Goal: Navigation & Orientation: Find specific page/section

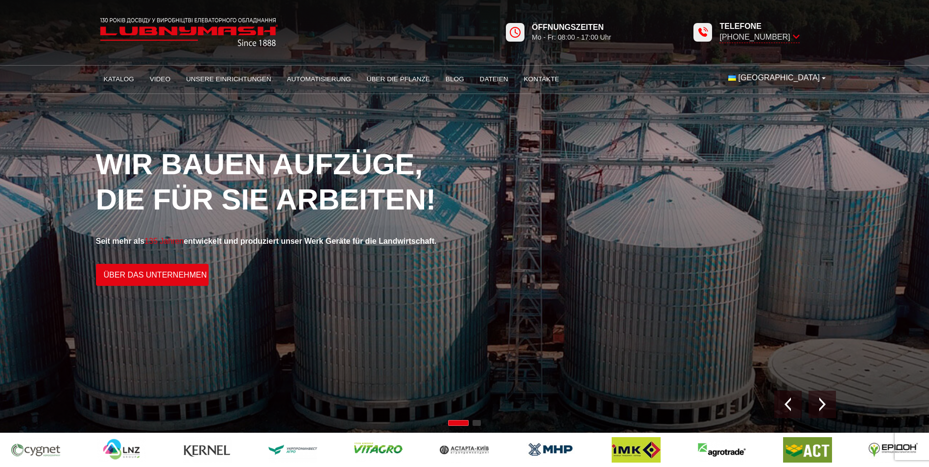
click at [803, 80] on span "[GEOGRAPHIC_DATA]" at bounding box center [779, 77] width 82 height 11
click at [728, 129] on img at bounding box center [732, 125] width 8 height 5
click at [242, 76] on link "Unsere Einrichtungen" at bounding box center [228, 80] width 101 height 22
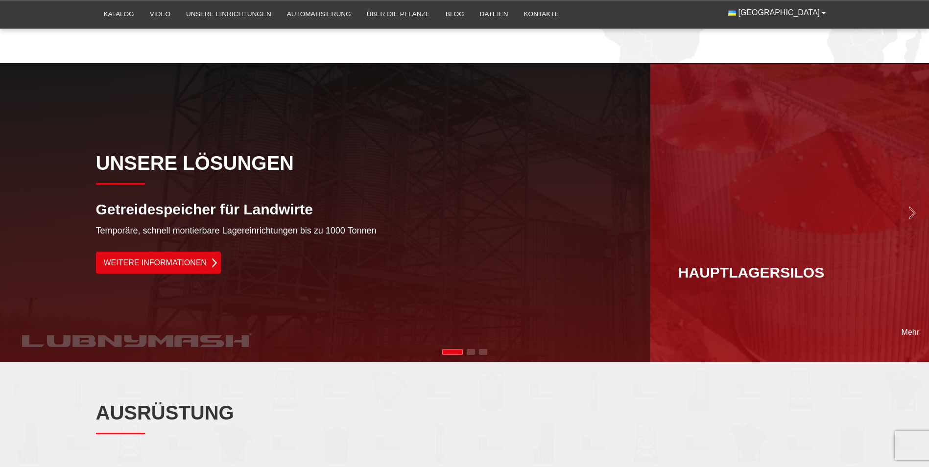
scroll to position [734, 0]
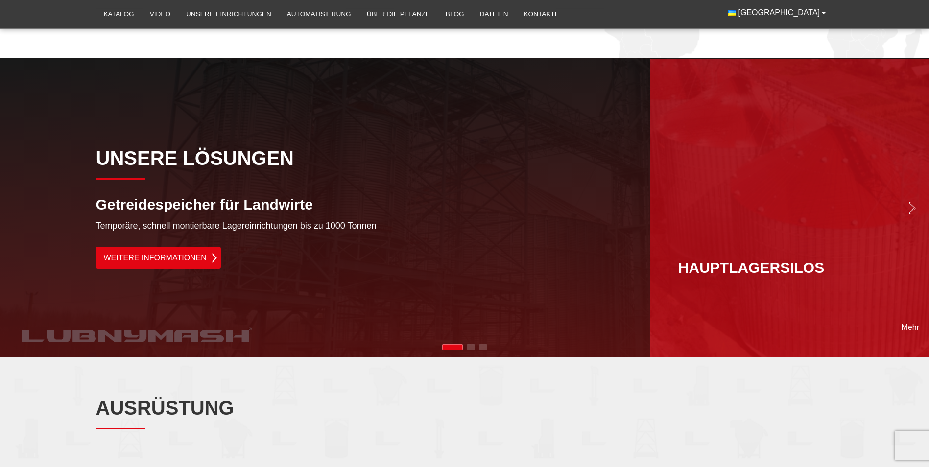
click at [903, 235] on div "Nächste Folie" at bounding box center [789, 208] width 279 height 299
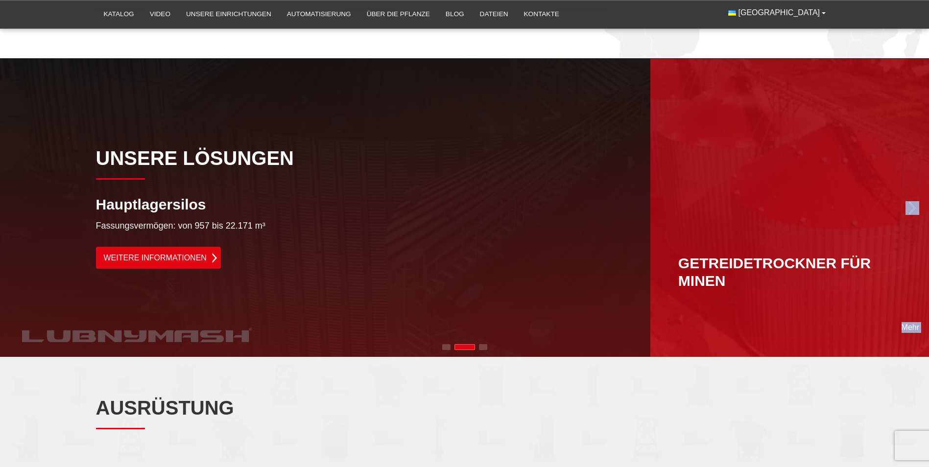
click at [900, 235] on div "Mehr Getreidetrockner für Minen" at bounding box center [789, 208] width 279 height 299
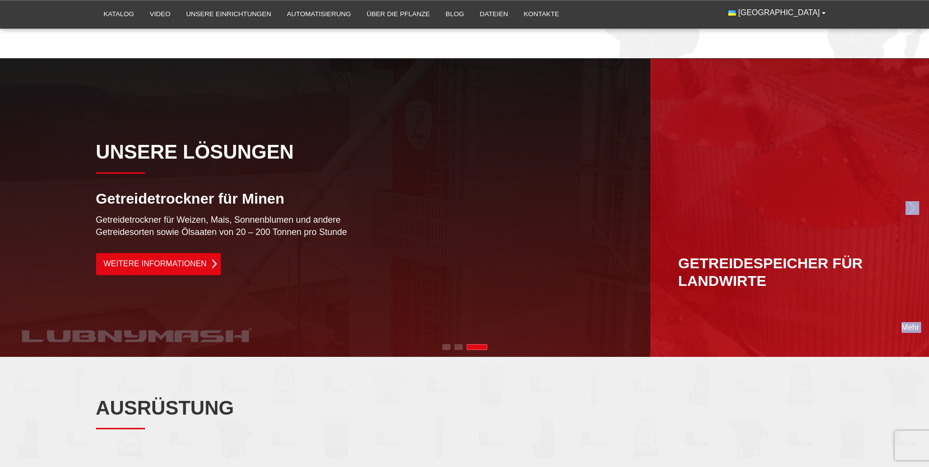
click at [896, 235] on div "Getreidespeicher für Landwirte" at bounding box center [789, 208] width 223 height 164
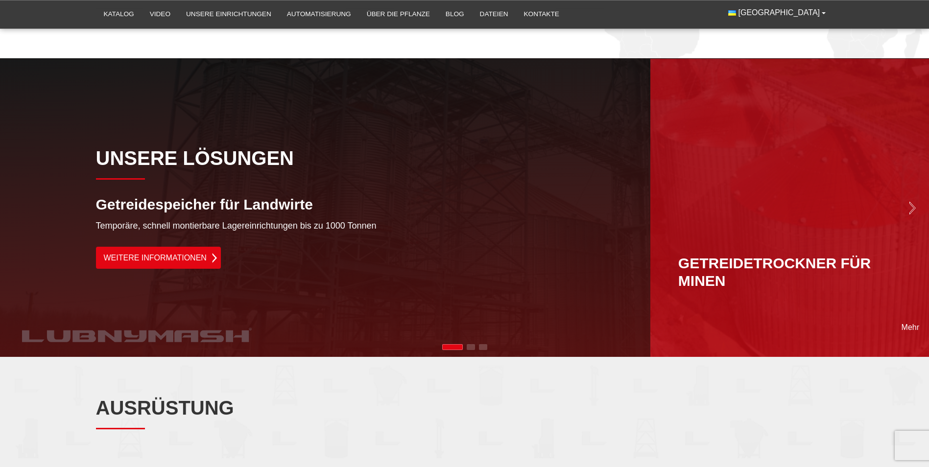
click at [895, 235] on div "Getreidetrockner für Minen" at bounding box center [789, 208] width 223 height 164
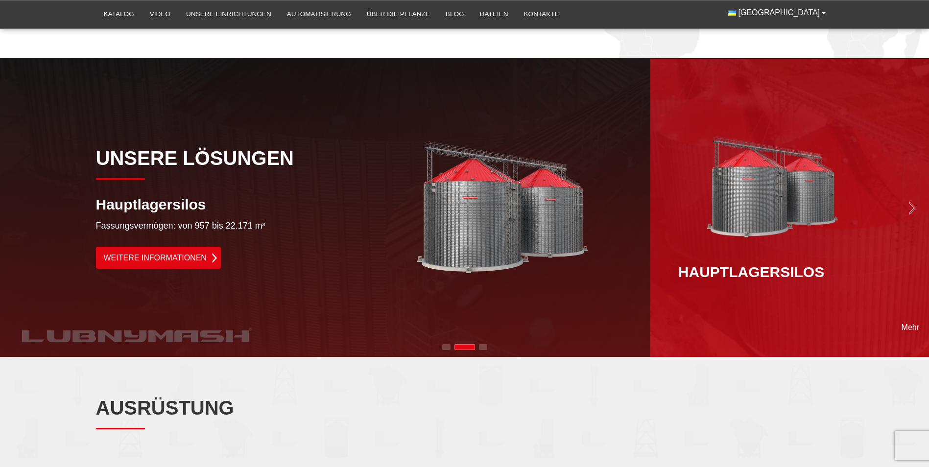
click at [895, 235] on div "Hauptlagersilos" at bounding box center [789, 208] width 223 height 146
